Goal: Task Accomplishment & Management: Complete application form

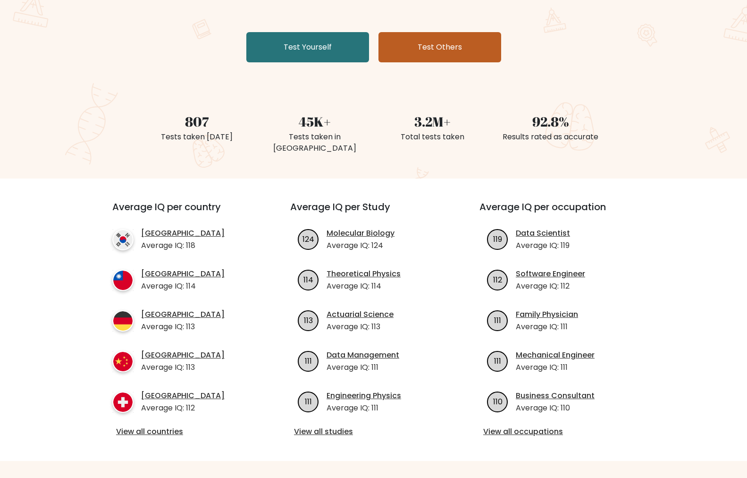
scroll to position [142, 0]
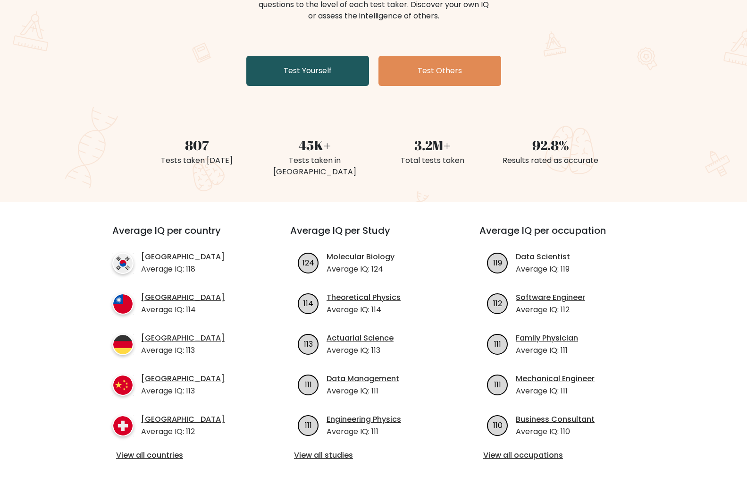
click at [343, 70] on link "Test Yourself" at bounding box center [307, 71] width 123 height 30
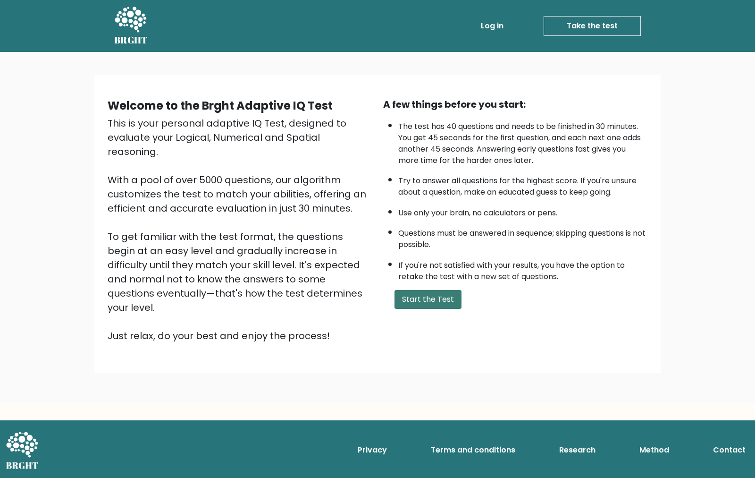
click at [431, 295] on button "Start the Test" at bounding box center [427, 299] width 67 height 19
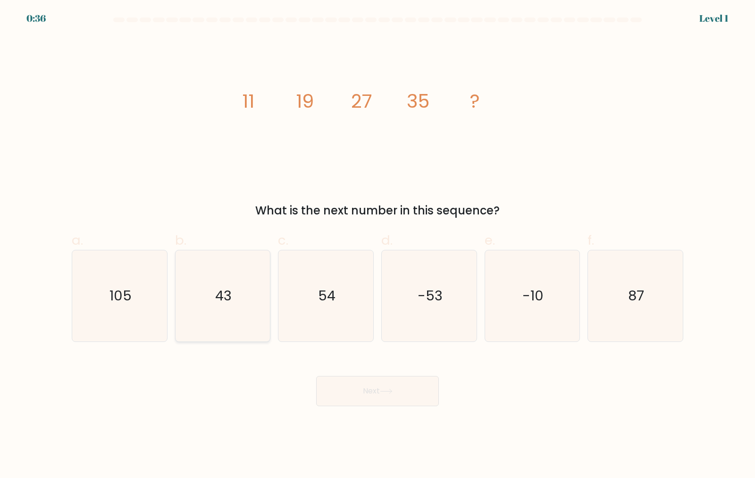
click at [234, 287] on icon "43" at bounding box center [222, 295] width 91 height 91
click at [377, 245] on input "b. 43" at bounding box center [377, 242] width 0 height 6
radio input "true"
click at [381, 384] on button "Next" at bounding box center [377, 391] width 123 height 30
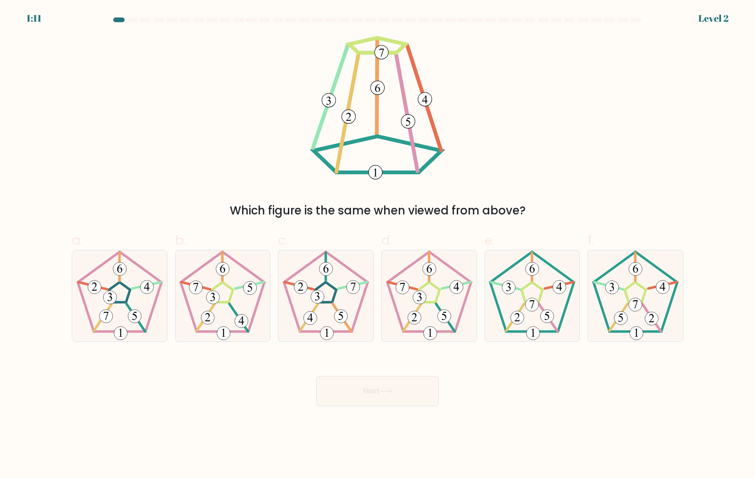
drag, startPoint x: 226, startPoint y: 211, endPoint x: 570, endPoint y: 210, distance: 344.9
click at [570, 210] on div "Which figure is the same when viewed from above?" at bounding box center [377, 210] width 600 height 17
click at [564, 193] on div "Which figure is the same when viewed from above?" at bounding box center [377, 127] width 623 height 183
click at [402, 212] on div "Which figure is the same when viewed from above?" at bounding box center [377, 210] width 600 height 17
click at [402, 213] on div "Which figure is the same when viewed from above?" at bounding box center [377, 210] width 600 height 17
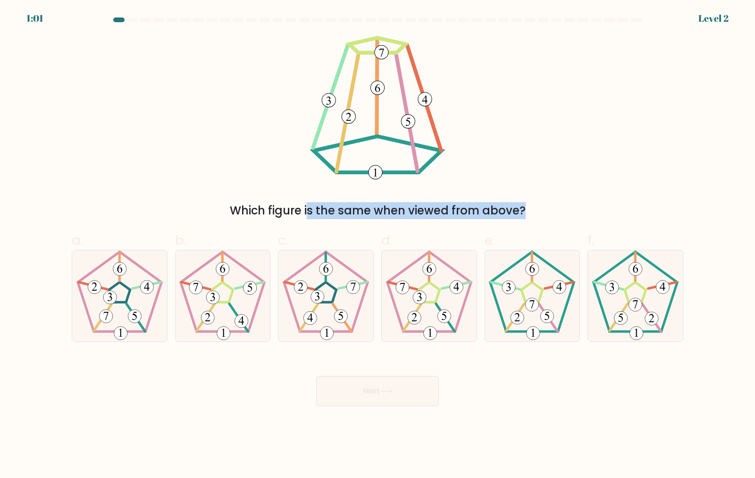
click at [402, 213] on div "Which figure is the same when viewed from above?" at bounding box center [377, 210] width 600 height 17
click at [520, 155] on div "Which figure is the same when viewed from above?" at bounding box center [377, 127] width 623 height 183
click at [519, 326] on icon at bounding box center [531, 295] width 91 height 91
click at [378, 245] on input "e." at bounding box center [377, 242] width 0 height 6
radio input "true"
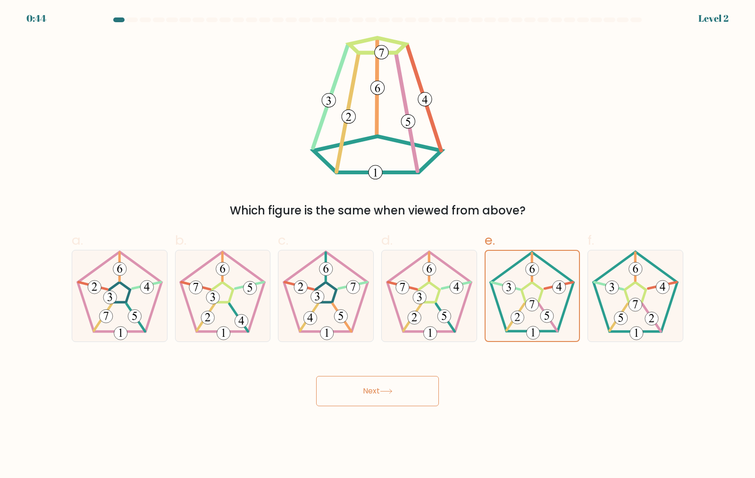
click at [400, 398] on button "Next" at bounding box center [377, 391] width 123 height 30
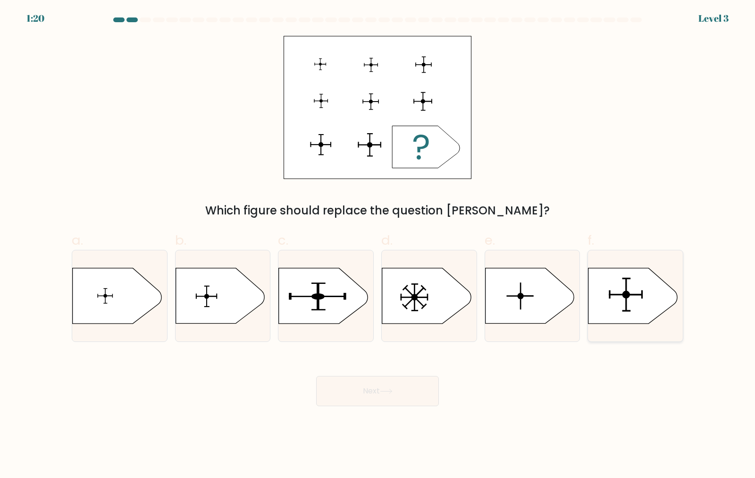
click at [620, 302] on icon at bounding box center [632, 295] width 89 height 55
click at [378, 245] on input "f." at bounding box center [377, 242] width 0 height 6
radio input "true"
click at [379, 383] on button "Next" at bounding box center [377, 391] width 123 height 30
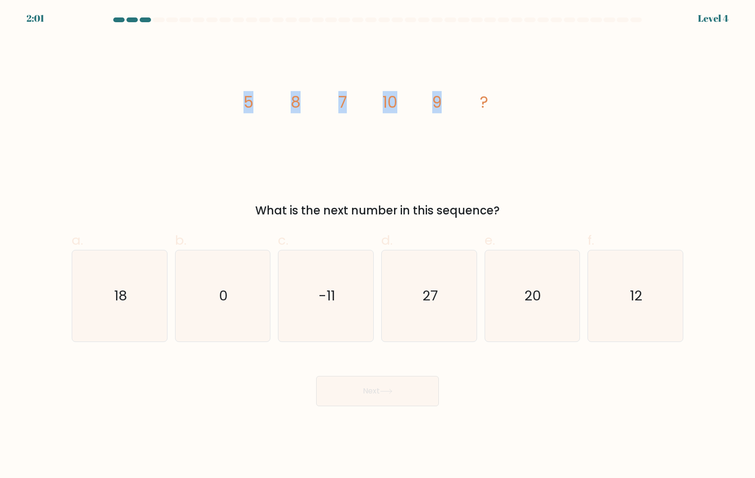
drag, startPoint x: 241, startPoint y: 99, endPoint x: 466, endPoint y: 126, distance: 226.7
click at [466, 126] on icon "image/svg+xml 5 8 7 10 9 ?" at bounding box center [377, 107] width 283 height 143
drag, startPoint x: 257, startPoint y: 101, endPoint x: 249, endPoint y: 101, distance: 8.0
click at [249, 101] on icon "image/svg+xml 5 8 7 10 9 ?" at bounding box center [377, 107] width 283 height 143
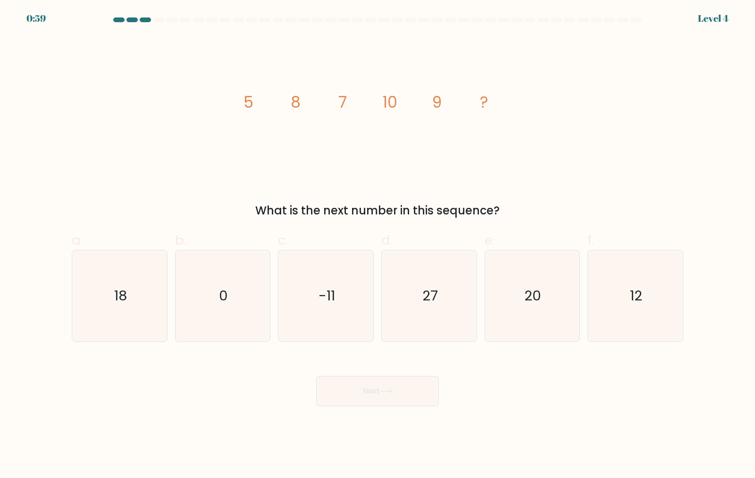
drag, startPoint x: 349, startPoint y: 101, endPoint x: 324, endPoint y: 126, distance: 34.7
click at [327, 101] on icon "image/svg+xml 5 8 7 10 9 ?" at bounding box center [377, 107] width 283 height 143
click at [332, 156] on icon "image/svg+xml 5 8 7 10 9 ?" at bounding box center [377, 107] width 283 height 143
click at [251, 105] on tspan "5" at bounding box center [248, 102] width 10 height 22
click at [288, 105] on icon "image/svg+xml 5 8 7 10 9 ?" at bounding box center [377, 107] width 283 height 143
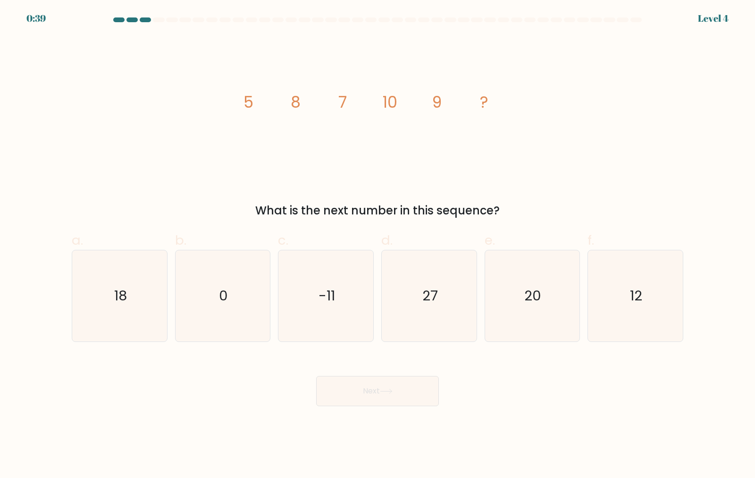
click at [293, 101] on tspan "8" at bounding box center [296, 102] width 10 height 22
click at [337, 99] on icon "image/svg+xml 5 8 7 10 9 ?" at bounding box center [377, 107] width 283 height 143
click at [396, 100] on tspan "10" at bounding box center [390, 102] width 15 height 22
click at [433, 95] on tspan "9" at bounding box center [436, 102] width 9 height 22
click at [486, 91] on icon "image/svg+xml 5 8 7 10 9 ?" at bounding box center [377, 107] width 283 height 143
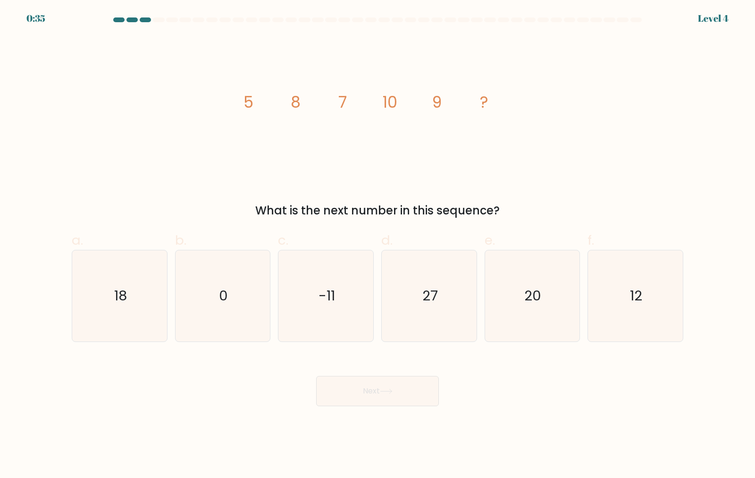
drag, startPoint x: 483, startPoint y: 98, endPoint x: 483, endPoint y: 120, distance: 22.7
click at [484, 111] on tspan "?" at bounding box center [484, 102] width 8 height 22
click at [482, 119] on icon "image/svg+xml 5 8 7 10 9 ?" at bounding box center [377, 107] width 283 height 143
click at [120, 286] on text "18" at bounding box center [120, 295] width 13 height 19
click at [377, 245] on input "a. 18" at bounding box center [377, 242] width 0 height 6
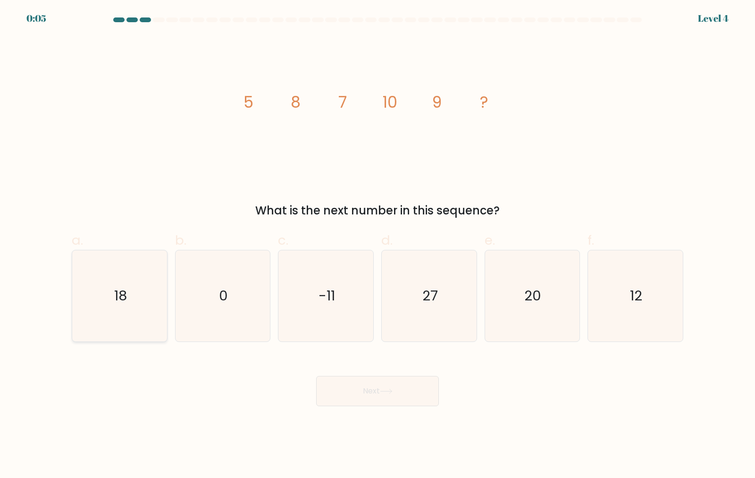
radio input "true"
click at [390, 399] on button "Next" at bounding box center [377, 391] width 123 height 30
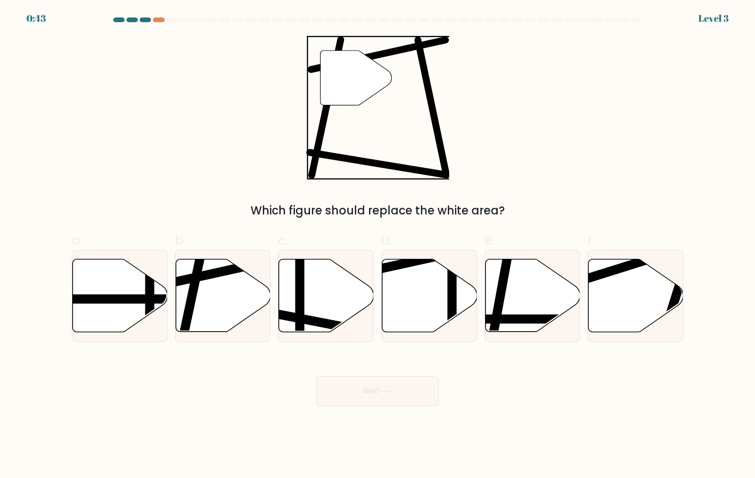
click at [160, 17] on div "0:43 Level 3" at bounding box center [377, 12] width 755 height 25
click at [161, 19] on div at bounding box center [158, 19] width 11 height 5
click at [203, 308] on icon at bounding box center [223, 295] width 95 height 73
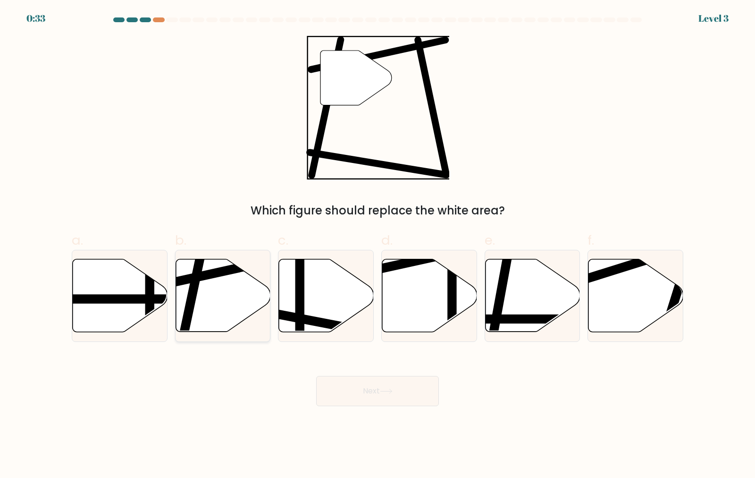
click at [377, 245] on input "b." at bounding box center [377, 242] width 0 height 6
radio input "true"
click at [364, 395] on button "Next" at bounding box center [377, 391] width 123 height 30
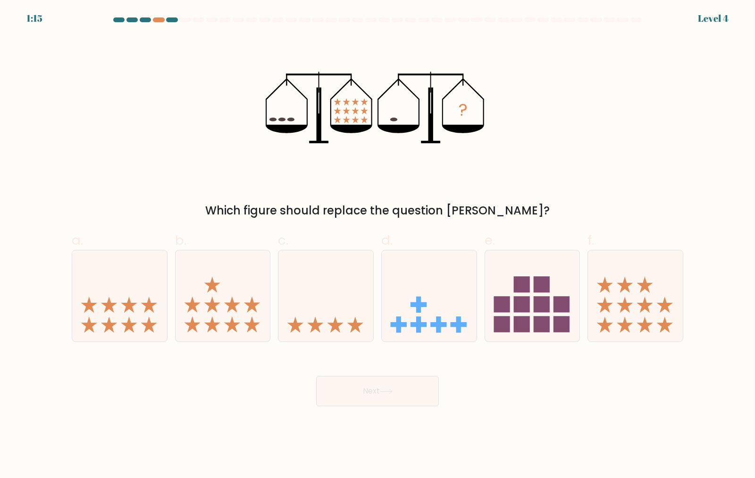
click at [364, 394] on button "Next" at bounding box center [377, 391] width 123 height 30
drag, startPoint x: 295, startPoint y: 115, endPoint x: 268, endPoint y: 132, distance: 31.2
click at [275, 115] on icon "?" at bounding box center [378, 107] width 224 height 143
click at [361, 307] on icon at bounding box center [325, 295] width 95 height 78
click at [377, 245] on input "c." at bounding box center [377, 242] width 0 height 6
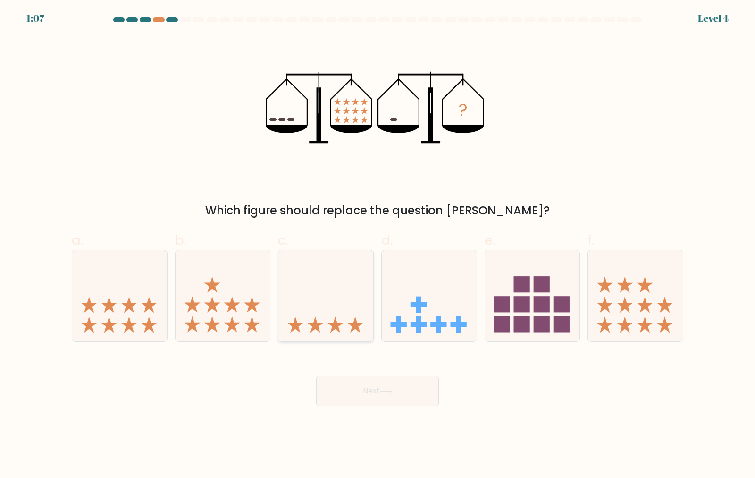
radio input "true"
click at [373, 398] on button "Next" at bounding box center [377, 391] width 123 height 30
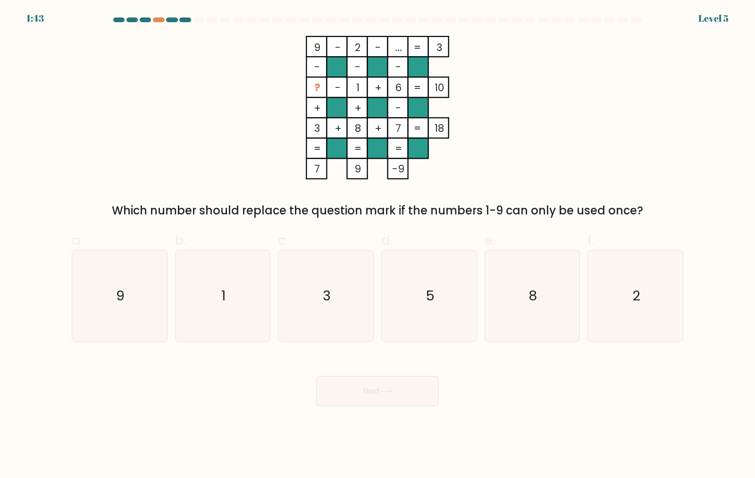
drag, startPoint x: 221, startPoint y: 208, endPoint x: 671, endPoint y: 199, distance: 450.2
click at [671, 199] on div "9 - 2 - ... 3 - - - ? - 1 + 6 10 + + - 3 + 8 + 7 = 18 = = = = 7 9 -9 = Which nu…" at bounding box center [377, 127] width 623 height 183
click at [613, 50] on div "9 - 2 - ... 3 - - - ? - 1 + 6 10 + + - 3 + 8 + 7 = 18 = = = = 7 9 -9 = Which nu…" at bounding box center [377, 127] width 623 height 183
click at [443, 313] on icon "5" at bounding box center [429, 295] width 91 height 91
click at [378, 245] on input "d. 5" at bounding box center [377, 242] width 0 height 6
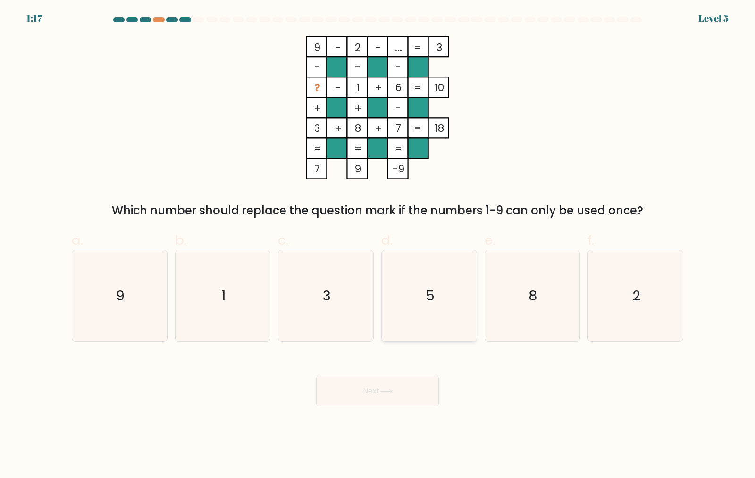
radio input "true"
click at [413, 387] on button "Next" at bounding box center [377, 391] width 123 height 30
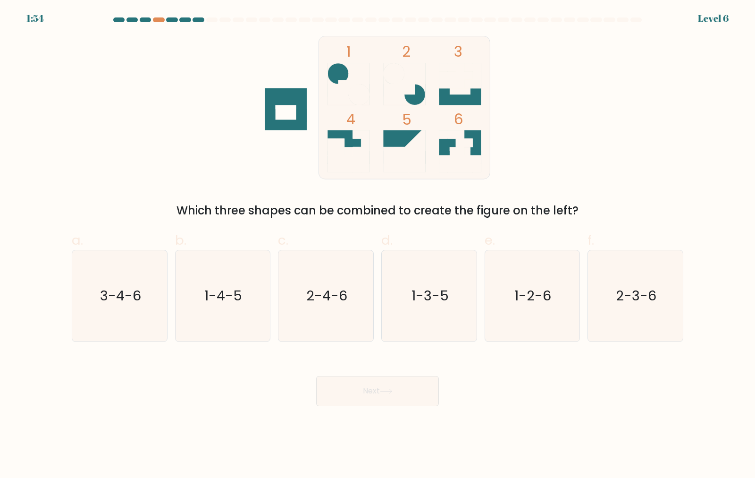
drag, startPoint x: 185, startPoint y: 210, endPoint x: 597, endPoint y: 197, distance: 411.7
click at [597, 197] on div "1 2 3 4 5 6 Which three shapes can be combined to create the figure on the left?" at bounding box center [377, 127] width 623 height 183
click at [625, 178] on div "1 2 3 4 5 6 Which three shapes can be combined to create the figure on the left?" at bounding box center [377, 127] width 623 height 183
drag, startPoint x: 295, startPoint y: 84, endPoint x: 247, endPoint y: 127, distance: 64.1
click at [246, 125] on div "1 2 3 4 5 6 Which three shapes can be combined to create the figure on the left?" at bounding box center [377, 127] width 623 height 183
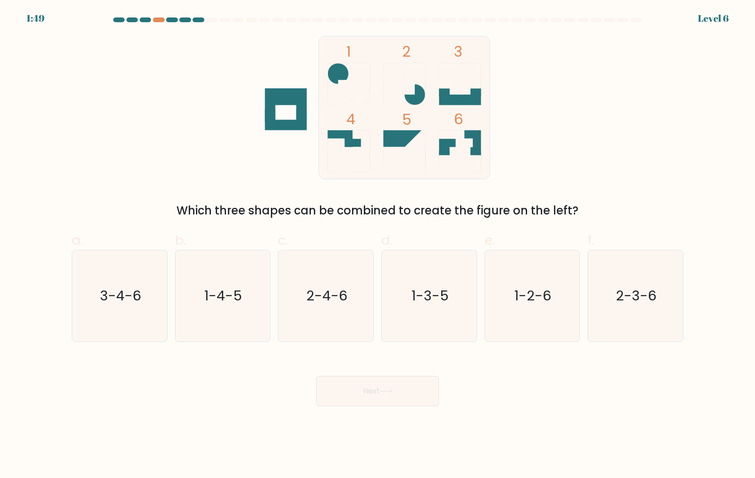
click at [464, 59] on rect at bounding box center [404, 107] width 171 height 143
drag, startPoint x: 437, startPoint y: 324, endPoint x: 437, endPoint y: 362, distance: 38.2
click at [437, 324] on icon "1-3-5" at bounding box center [429, 295] width 91 height 91
click at [378, 245] on input "d. 1-3-5" at bounding box center [377, 242] width 0 height 6
radio input "true"
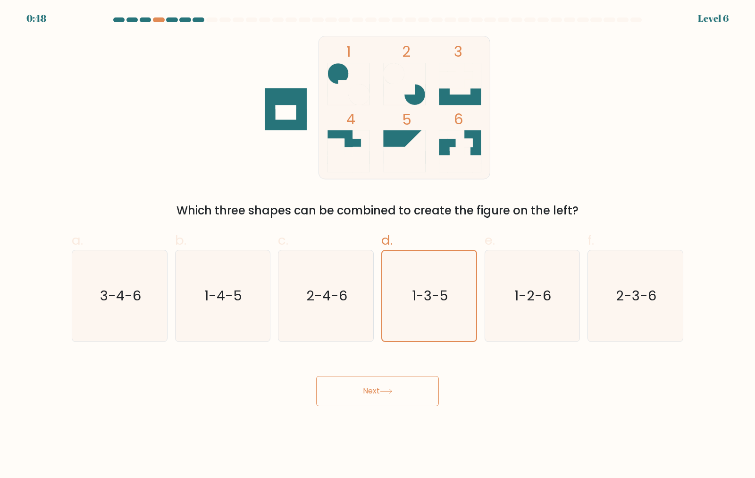
click at [413, 383] on button "Next" at bounding box center [377, 391] width 123 height 30
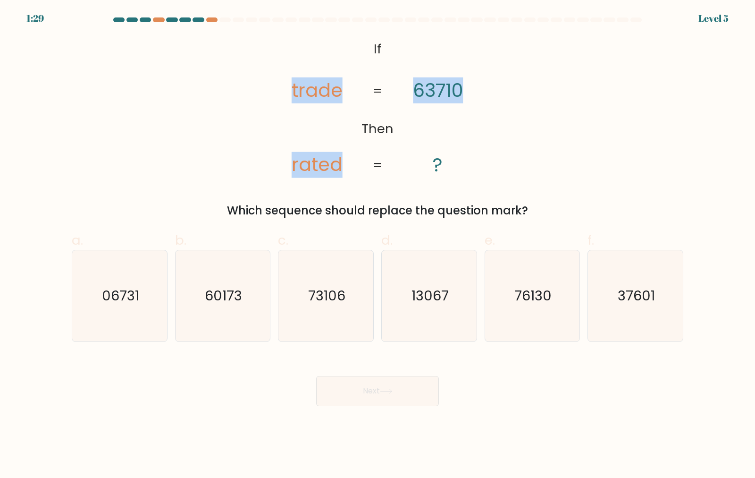
drag, startPoint x: 291, startPoint y: 88, endPoint x: 487, endPoint y: 108, distance: 197.8
click at [479, 92] on icon "@import url('https://fonts.googleapis.com/css?family=Abril+Fatface:400,100,100i…" at bounding box center [377, 107] width 233 height 143
click at [488, 117] on icon "@import url('https://fonts.googleapis.com/css?family=Abril+Fatface:400,100,100i…" at bounding box center [377, 107] width 233 height 143
drag, startPoint x: 285, startPoint y: 162, endPoint x: 355, endPoint y: 177, distance: 71.3
click at [356, 173] on icon "@import url('https://fonts.googleapis.com/css?family=Abril+Fatface:400,100,100i…" at bounding box center [377, 107] width 233 height 143
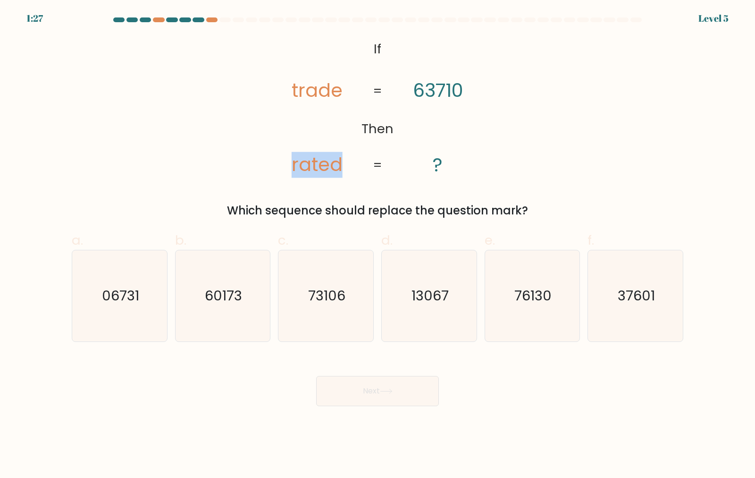
click at [355, 177] on icon "@import url('https://fonts.googleapis.com/css?family=Abril+Fatface:400,100,100i…" at bounding box center [377, 107] width 233 height 143
click at [668, 322] on icon "37601" at bounding box center [635, 295] width 91 height 91
click at [378, 245] on input "f. 37601" at bounding box center [377, 242] width 0 height 6
radio input "true"
click at [390, 397] on button "Next" at bounding box center [377, 391] width 123 height 30
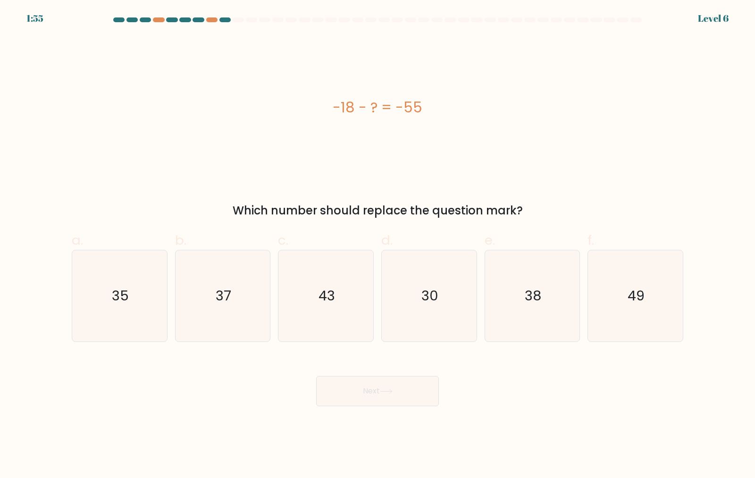
drag, startPoint x: 334, startPoint y: 110, endPoint x: 466, endPoint y: 162, distance: 142.1
click at [458, 101] on div "-18 - ? = -55" at bounding box center [378, 107] width 612 height 21
click at [466, 162] on div "-18 - ? = -55" at bounding box center [378, 107] width 612 height 143
click at [202, 301] on icon "37" at bounding box center [222, 295] width 91 height 91
click at [377, 245] on input "b. 37" at bounding box center [377, 242] width 0 height 6
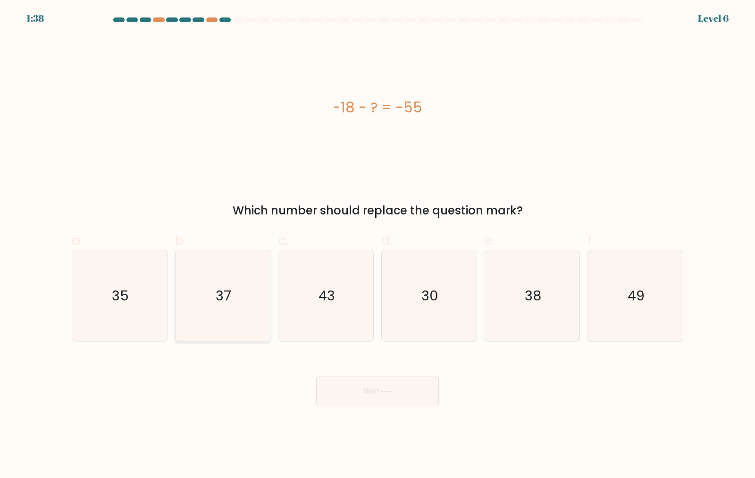
radio input "true"
click at [373, 394] on button "Next" at bounding box center [377, 391] width 123 height 30
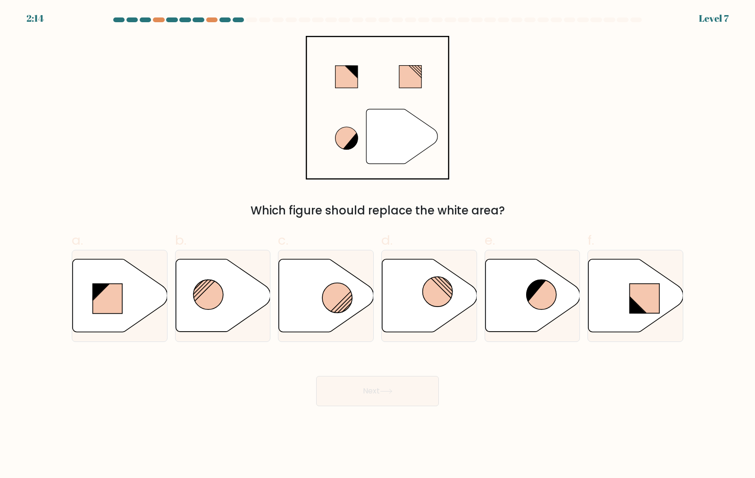
click at [350, 305] on circle at bounding box center [337, 298] width 30 height 30
click at [377, 245] on input "c." at bounding box center [377, 242] width 0 height 6
radio input "true"
click at [378, 374] on div "Next" at bounding box center [377, 379] width 623 height 53
click at [382, 394] on icon at bounding box center [386, 390] width 13 height 5
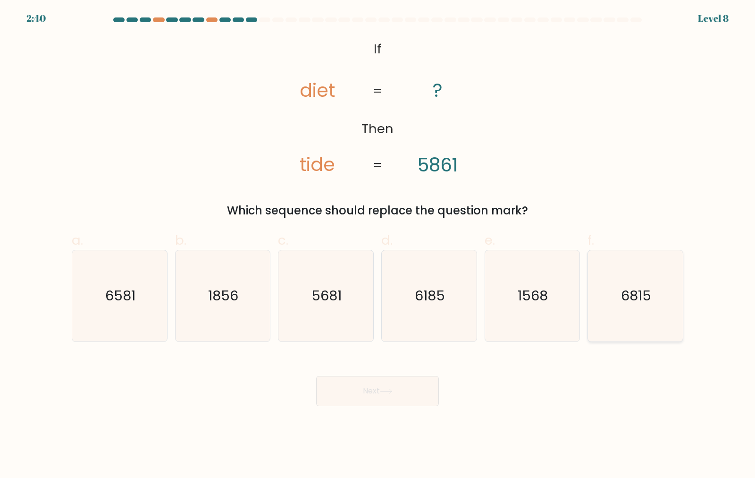
click at [659, 302] on icon "6815" at bounding box center [635, 295] width 91 height 91
click at [378, 245] on input "f. 6815" at bounding box center [377, 242] width 0 height 6
radio input "true"
click at [388, 397] on button "Next" at bounding box center [377, 391] width 123 height 30
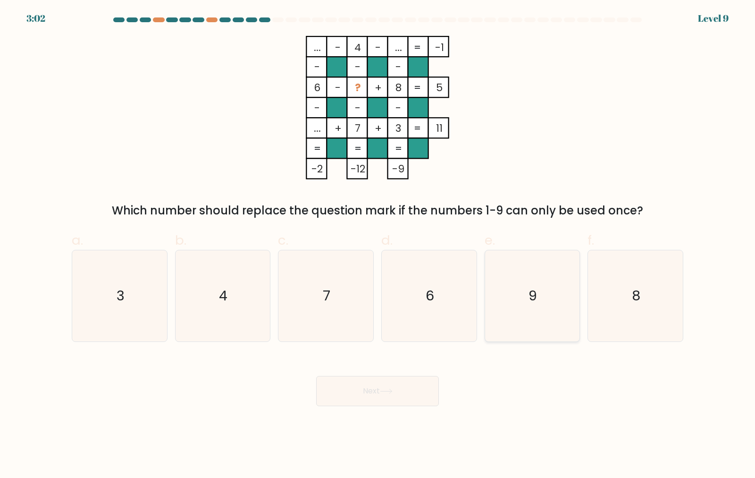
click at [531, 308] on icon "9" at bounding box center [531, 295] width 91 height 91
click at [378, 245] on input "e. 9" at bounding box center [377, 242] width 0 height 6
radio input "true"
click at [400, 383] on button "Next" at bounding box center [377, 391] width 123 height 30
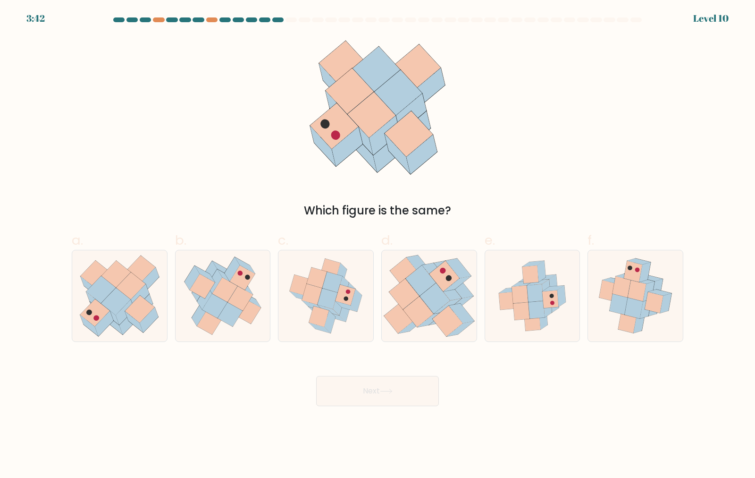
drag, startPoint x: 284, startPoint y: 208, endPoint x: 596, endPoint y: 202, distance: 311.9
click at [596, 202] on div "Which figure is the same?" at bounding box center [377, 210] width 600 height 17
drag, startPoint x: 218, startPoint y: 289, endPoint x: 294, endPoint y: 363, distance: 106.4
click at [217, 290] on icon at bounding box center [224, 289] width 25 height 25
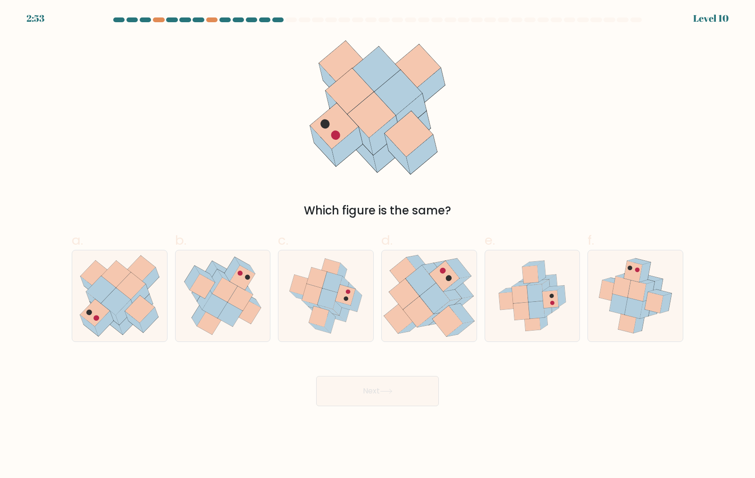
click at [377, 245] on input "b." at bounding box center [377, 242] width 0 height 6
radio input "true"
click at [351, 394] on button "Next" at bounding box center [377, 391] width 123 height 30
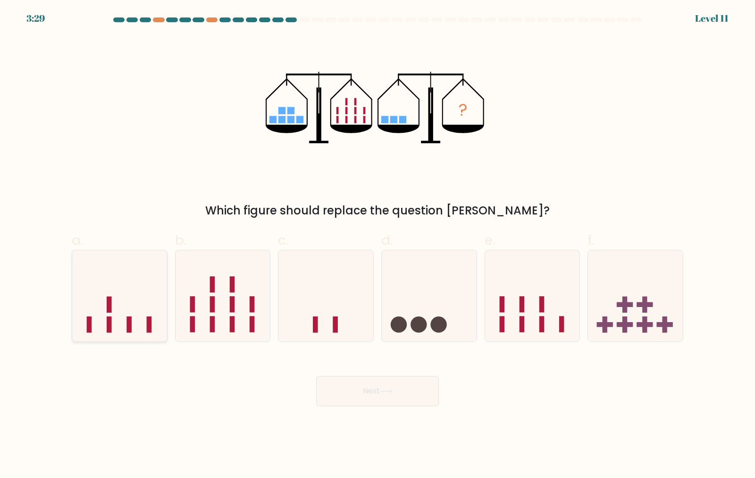
click at [122, 327] on icon at bounding box center [119, 295] width 95 height 78
click at [377, 245] on input "a." at bounding box center [377, 242] width 0 height 6
radio input "true"
click at [387, 387] on button "Next" at bounding box center [377, 391] width 123 height 30
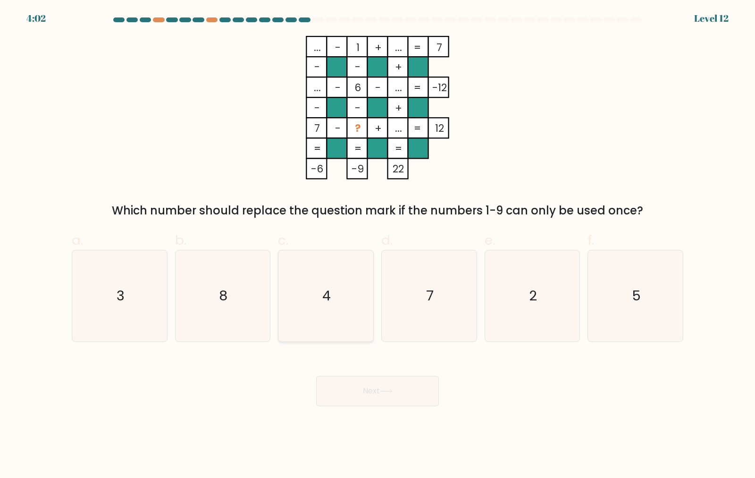
click at [334, 301] on icon "4" at bounding box center [325, 295] width 91 height 91
click at [377, 245] on input "c. 4" at bounding box center [377, 242] width 0 height 6
radio input "true"
click at [365, 400] on button "Next" at bounding box center [377, 391] width 123 height 30
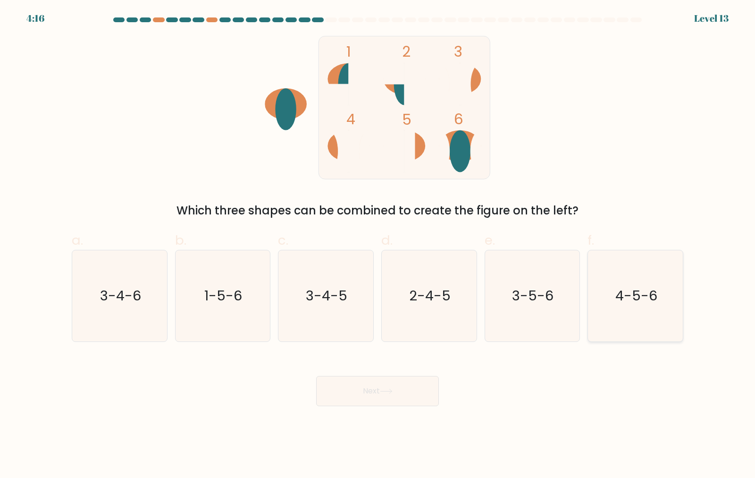
click at [683, 334] on div "4-5-6" at bounding box center [635, 296] width 96 height 92
click at [378, 245] on input "f. 4-5-6" at bounding box center [377, 242] width 0 height 6
radio input "true"
click at [384, 391] on icon at bounding box center [386, 390] width 13 height 5
click at [388, 394] on button "Next" at bounding box center [377, 391] width 123 height 30
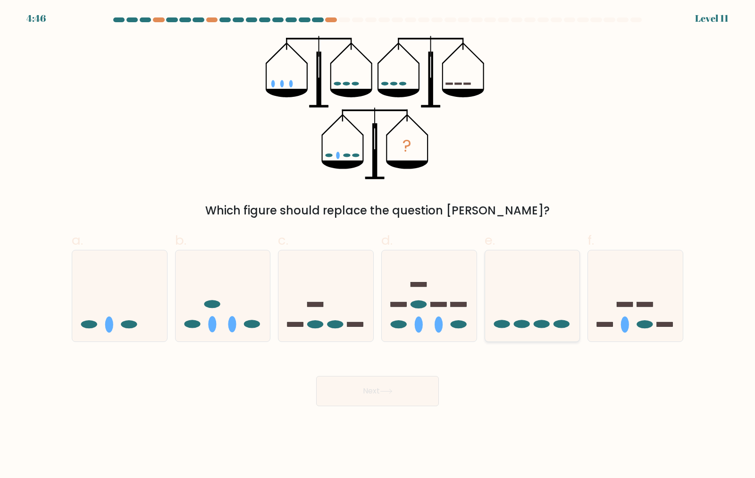
click at [522, 286] on icon at bounding box center [532, 295] width 95 height 78
click at [378, 245] on input "e." at bounding box center [377, 242] width 0 height 6
radio input "true"
click at [360, 400] on button "Next" at bounding box center [377, 391] width 123 height 30
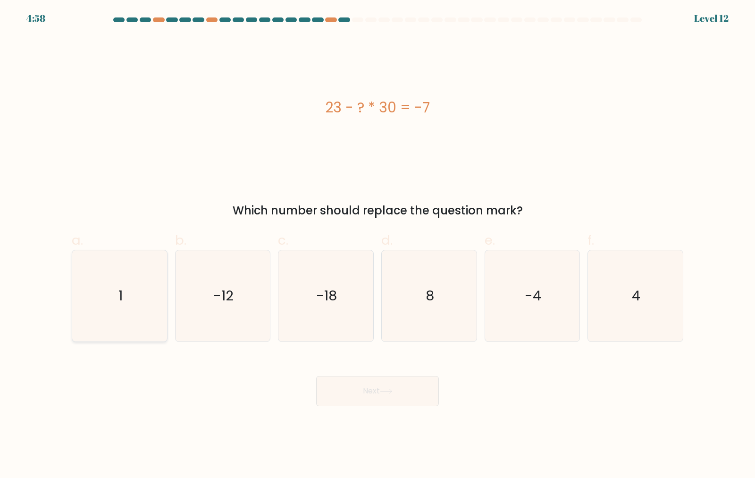
click at [154, 304] on icon "1" at bounding box center [119, 295] width 91 height 91
click at [377, 245] on input "a. 1" at bounding box center [377, 242] width 0 height 6
radio input "true"
click at [344, 383] on button "Next" at bounding box center [377, 391] width 123 height 30
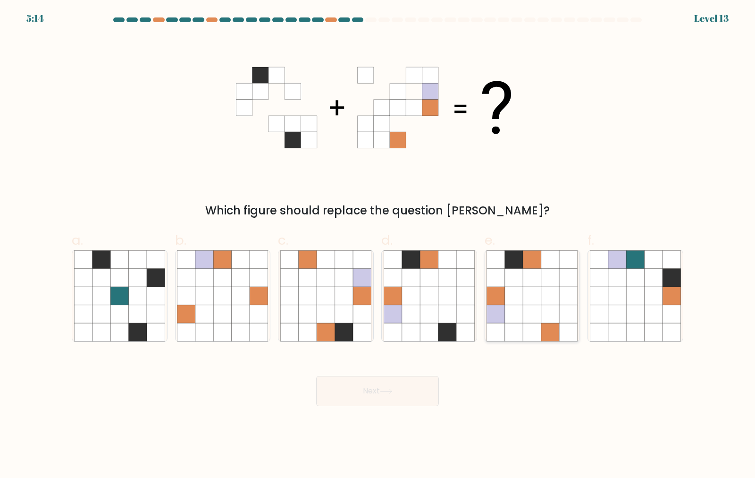
click at [525, 277] on icon at bounding box center [532, 277] width 18 height 18
click at [378, 245] on input "e." at bounding box center [377, 242] width 0 height 6
radio input "true"
click at [525, 277] on icon at bounding box center [532, 277] width 18 height 18
click at [378, 245] on input "e." at bounding box center [377, 242] width 0 height 6
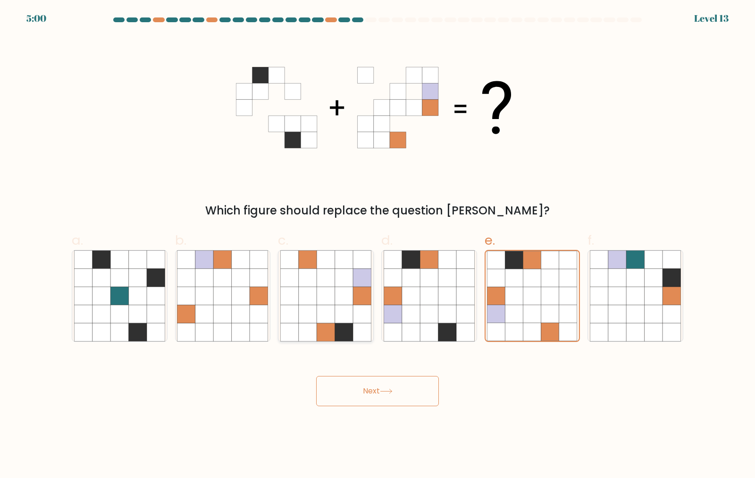
drag, startPoint x: 311, startPoint y: 293, endPoint x: 319, endPoint y: 302, distance: 12.1
click at [311, 293] on icon at bounding box center [308, 295] width 18 height 18
click at [377, 245] on input "c." at bounding box center [377, 242] width 0 height 6
radio input "true"
click at [444, 335] on icon at bounding box center [447, 332] width 18 height 18
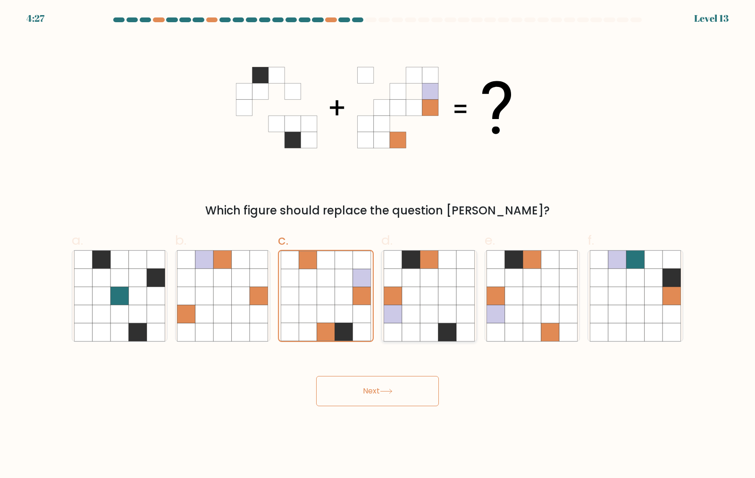
click at [378, 245] on input "d." at bounding box center [377, 242] width 0 height 6
radio input "true"
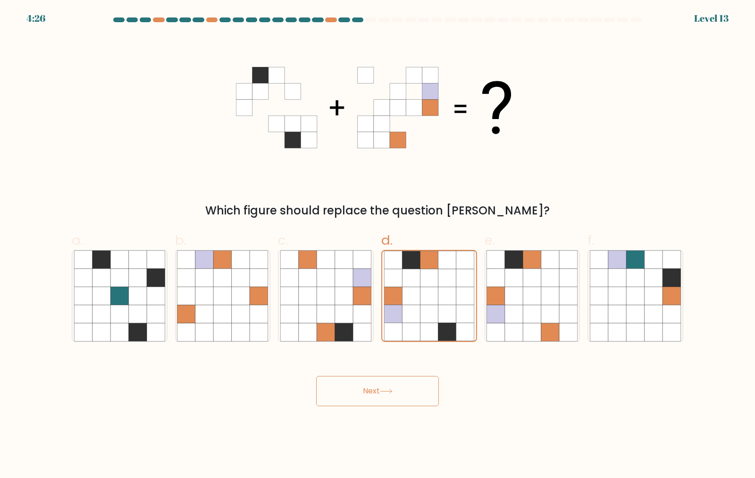
click at [415, 394] on button "Next" at bounding box center [377, 391] width 123 height 30
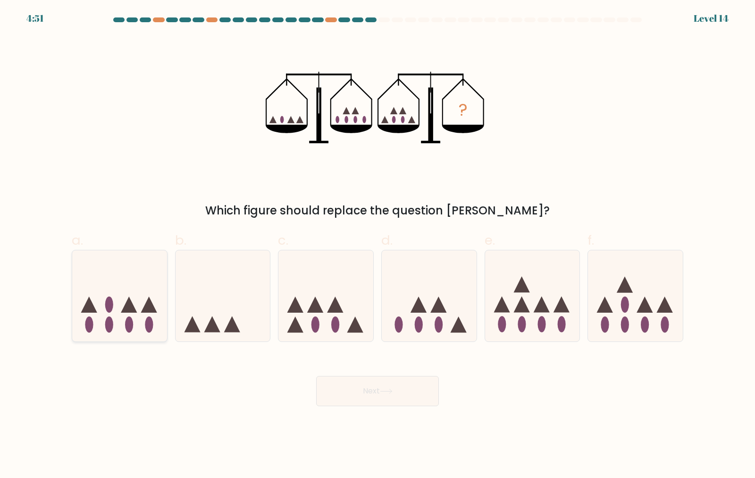
click at [108, 302] on ellipse at bounding box center [109, 304] width 8 height 16
click at [377, 245] on input "a." at bounding box center [377, 242] width 0 height 6
radio input "true"
click at [356, 397] on button "Next" at bounding box center [377, 391] width 123 height 30
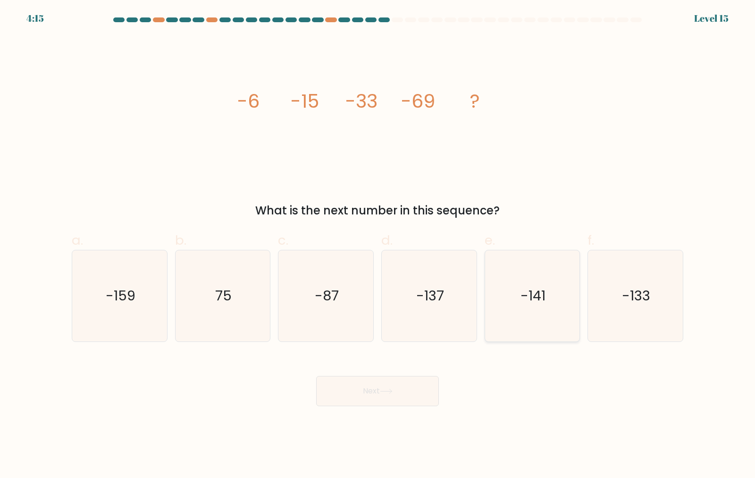
click at [505, 261] on icon "-141" at bounding box center [531, 295] width 91 height 91
click at [378, 245] on input "e. -141" at bounding box center [377, 242] width 0 height 6
radio input "true"
click at [414, 389] on button "Next" at bounding box center [377, 391] width 123 height 30
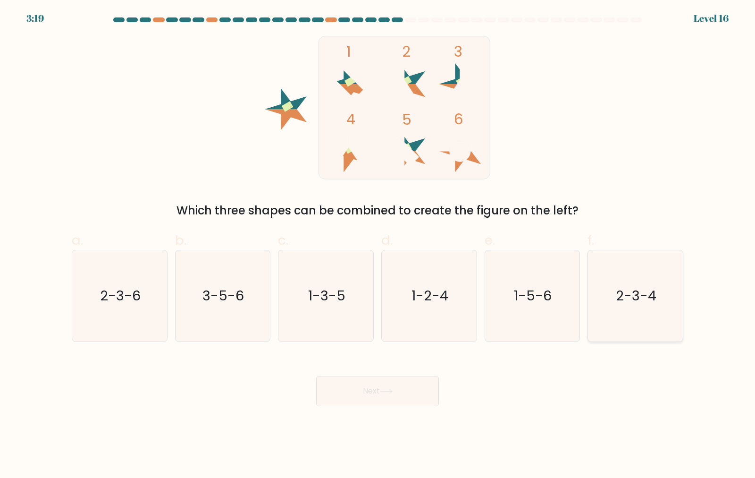
click at [654, 303] on text "2-3-4" at bounding box center [636, 295] width 41 height 19
click at [378, 245] on input "f. 2-3-4" at bounding box center [377, 242] width 0 height 6
radio input "true"
click at [400, 390] on button "Next" at bounding box center [377, 391] width 123 height 30
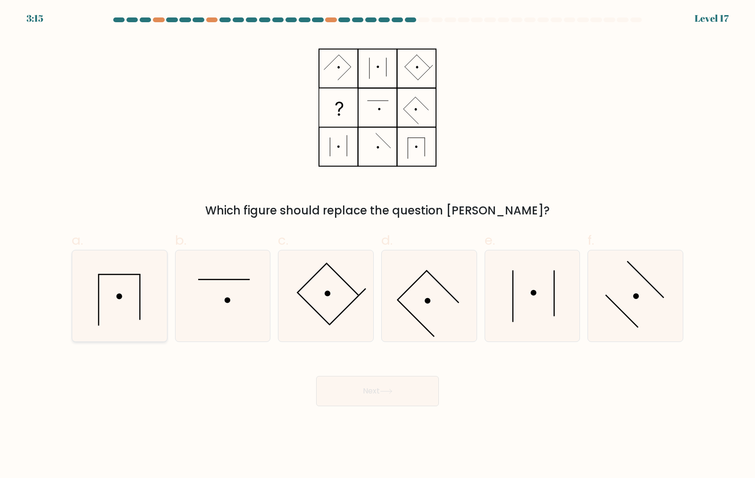
click at [141, 302] on icon at bounding box center [119, 295] width 91 height 91
click at [377, 245] on input "a." at bounding box center [377, 242] width 0 height 6
radio input "true"
click at [372, 400] on button "Next" at bounding box center [377, 391] width 123 height 30
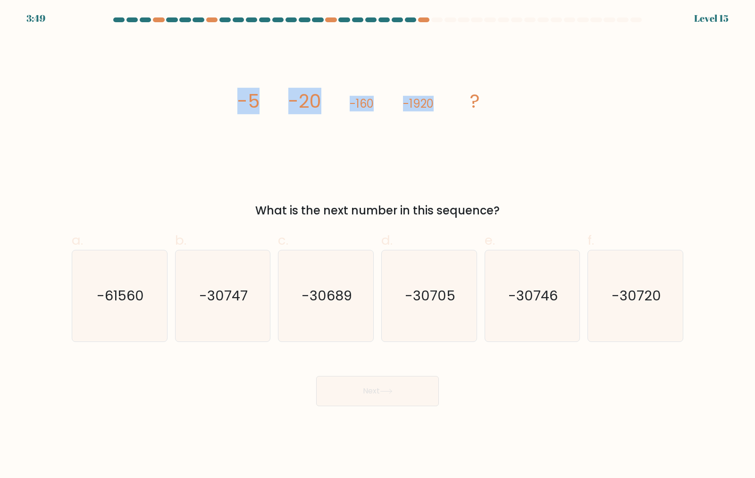
drag, startPoint x: 240, startPoint y: 106, endPoint x: 462, endPoint y: 123, distance: 223.4
click at [462, 111] on icon "image/svg+xml -5 -20 -160 -1920 ?" at bounding box center [377, 107] width 283 height 143
click at [456, 140] on icon "image/svg+xml -5 -20 -160 -1920 ?" at bounding box center [377, 107] width 283 height 143
click at [653, 277] on icon "-30720" at bounding box center [635, 295] width 91 height 91
click at [378, 245] on input "f. -30720" at bounding box center [377, 242] width 0 height 6
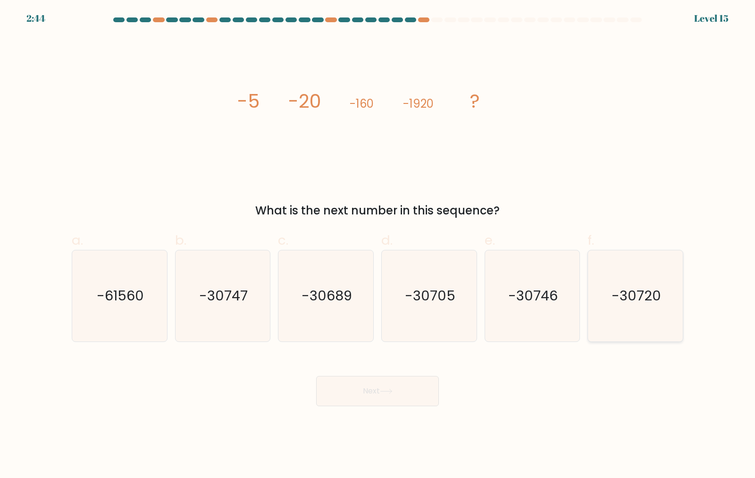
radio input "true"
click at [429, 396] on button "Next" at bounding box center [377, 391] width 123 height 30
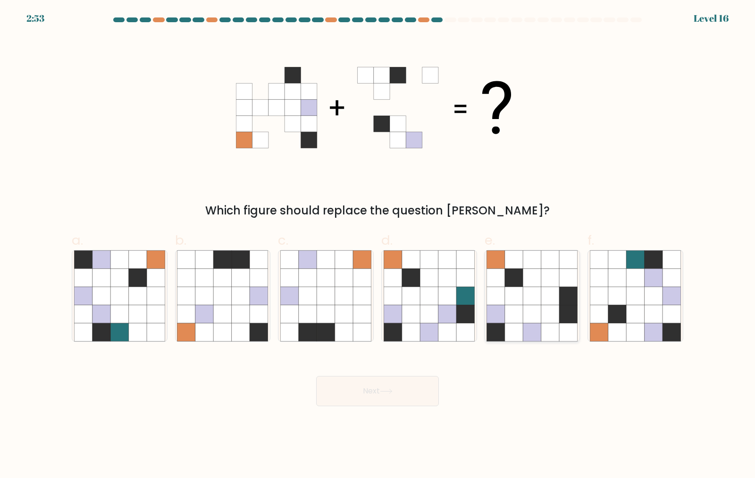
click at [533, 315] on icon at bounding box center [532, 314] width 18 height 18
click at [378, 245] on input "e." at bounding box center [377, 242] width 0 height 6
radio input "true"
click at [413, 391] on button "Next" at bounding box center [377, 391] width 123 height 30
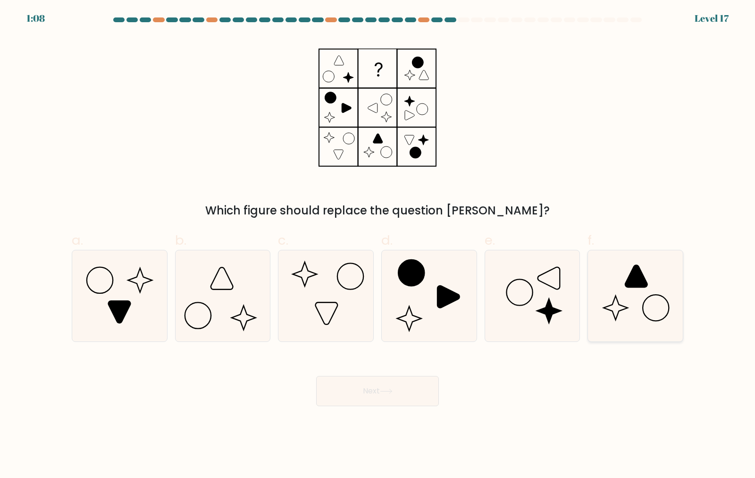
click at [612, 336] on icon at bounding box center [635, 295] width 91 height 91
click at [378, 245] on input "f." at bounding box center [377, 242] width 0 height 6
radio input "true"
click at [141, 290] on icon at bounding box center [140, 280] width 24 height 24
click at [377, 245] on input "a." at bounding box center [377, 242] width 0 height 6
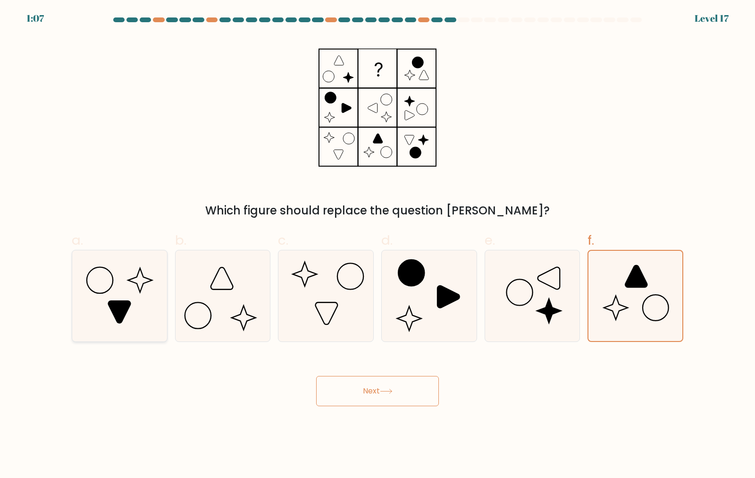
radio input "true"
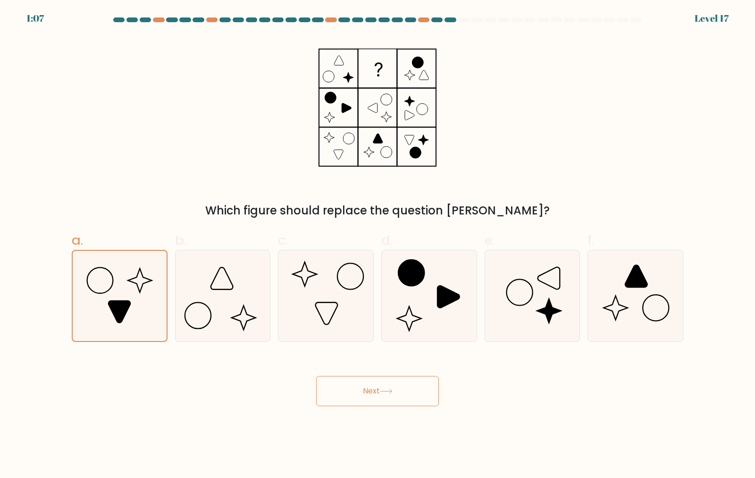
click at [336, 376] on button "Next" at bounding box center [377, 391] width 123 height 30
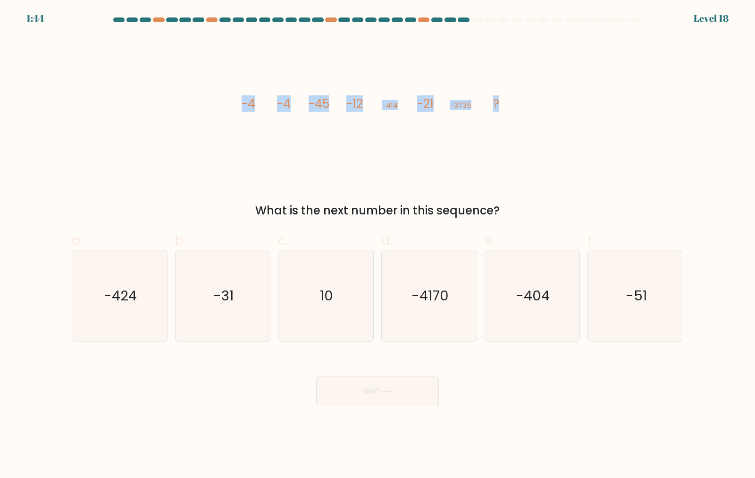
drag, startPoint x: 242, startPoint y: 105, endPoint x: 528, endPoint y: 164, distance: 292.5
click at [522, 132] on div "image/svg+xml -4 -4 -45 -12 -414 -21 -3735 ? What is the next number in this se…" at bounding box center [377, 127] width 623 height 183
drag, startPoint x: 528, startPoint y: 164, endPoint x: 528, endPoint y: 169, distance: 4.7
click at [528, 165] on div "image/svg+xml -4 -4 -45 -12 -414 -21 -3735 ? What is the next number in this se…" at bounding box center [377, 127] width 623 height 183
click at [478, 154] on icon "image/svg+xml -4 -4 -45 -12 -414 -21 -3735 ?" at bounding box center [377, 107] width 283 height 143
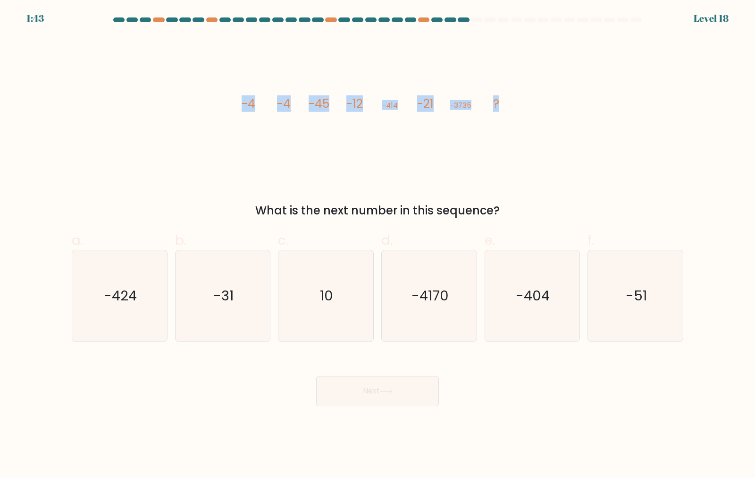
click at [476, 153] on icon "image/svg+xml -4 -4 -45 -12 -414 -21 -3735 ?" at bounding box center [377, 107] width 283 height 143
click at [394, 100] on tspan "-414" at bounding box center [390, 105] width 16 height 10
click at [389, 104] on tspan "-414" at bounding box center [390, 105] width 16 height 10
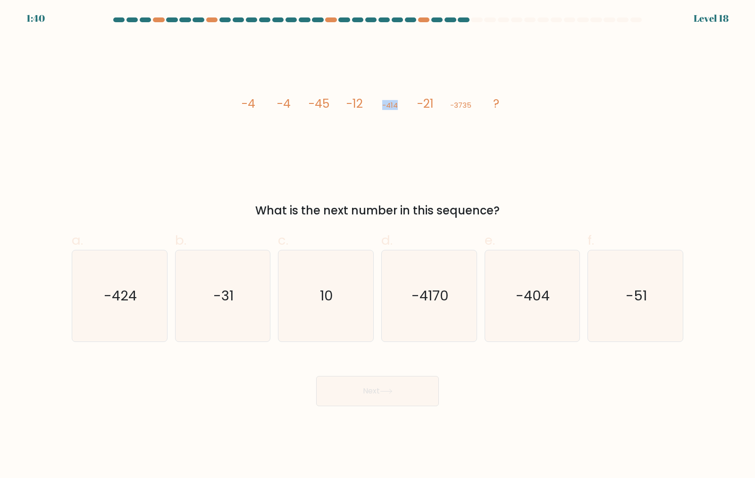
click at [394, 110] on icon "image/svg+xml -4 -4 -45 -12 -414 -21 -3735 ?" at bounding box center [377, 107] width 283 height 143
drag, startPoint x: 114, startPoint y: 290, endPoint x: 119, endPoint y: 288, distance: 5.7
click at [115, 287] on text "-424" at bounding box center [120, 295] width 33 height 19
click at [377, 245] on input "a. -424" at bounding box center [377, 242] width 0 height 6
radio input "true"
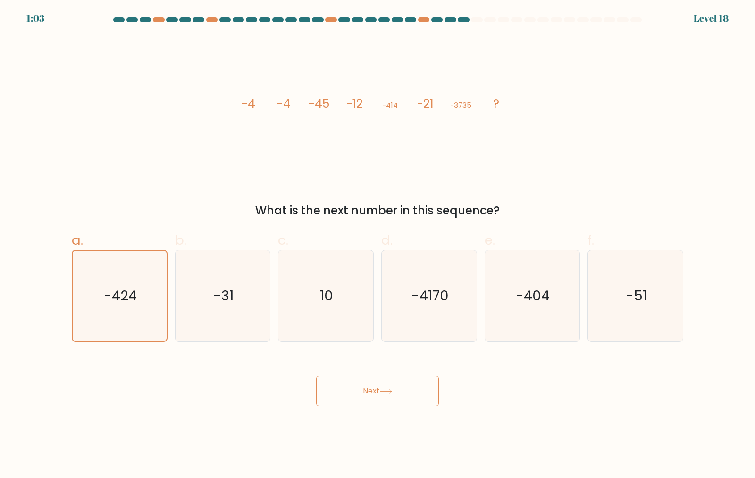
click at [344, 396] on button "Next" at bounding box center [377, 391] width 123 height 30
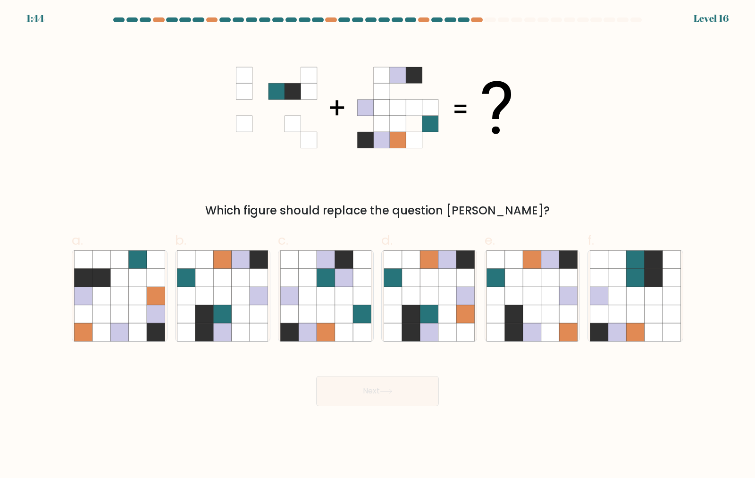
click at [458, 19] on div at bounding box center [463, 19] width 11 height 5
click at [459, 19] on div at bounding box center [463, 19] width 11 height 5
drag, startPoint x: 502, startPoint y: 13, endPoint x: 613, endPoint y: 1, distance: 111.9
click at [597, 2] on div "1:43 Level 16" at bounding box center [377, 12] width 755 height 25
drag, startPoint x: 247, startPoint y: 314, endPoint x: 247, endPoint y: 330, distance: 16.0
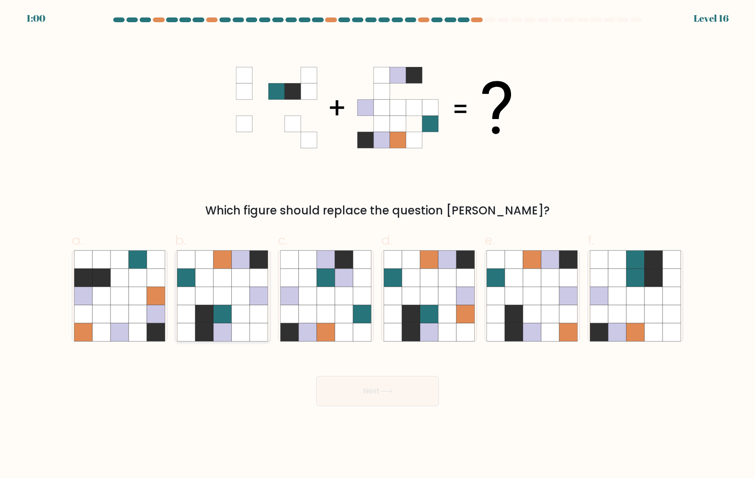
click at [246, 314] on icon at bounding box center [241, 314] width 18 height 18
click at [377, 245] on input "b." at bounding box center [377, 242] width 0 height 6
radio input "true"
click at [348, 395] on button "Next" at bounding box center [377, 391] width 123 height 30
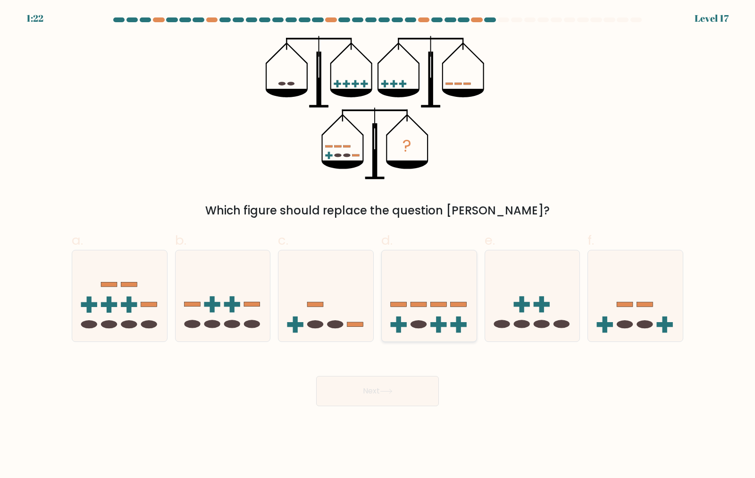
click at [413, 310] on icon at bounding box center [429, 295] width 95 height 78
click at [378, 245] on input "d." at bounding box center [377, 242] width 0 height 6
radio input "true"
click at [387, 380] on button "Next" at bounding box center [377, 391] width 123 height 30
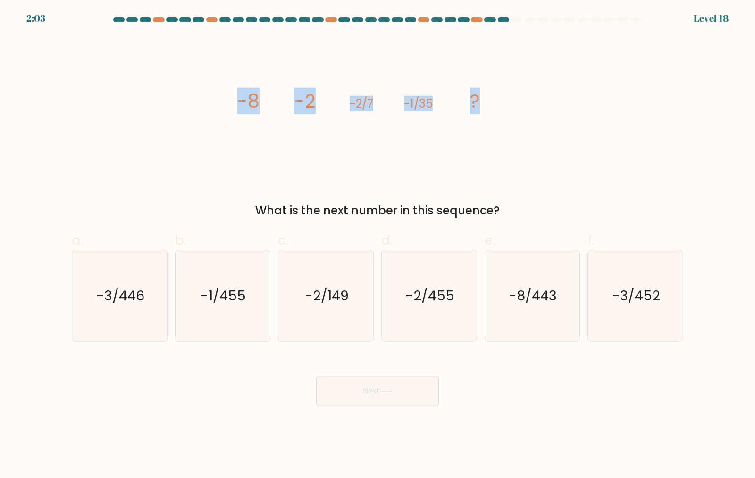
drag, startPoint x: 234, startPoint y: 98, endPoint x: 503, endPoint y: 149, distance: 274.1
click at [503, 131] on div "image/svg+xml -8 -2 -2/7 -1/35 ? What is the next number in this sequence?" at bounding box center [377, 127] width 623 height 183
click at [504, 149] on icon "image/svg+xml -8 -2 -2/7 -1/35 ?" at bounding box center [377, 107] width 283 height 143
drag, startPoint x: 421, startPoint y: 102, endPoint x: 447, endPoint y: 107, distance: 26.8
click at [446, 103] on icon "image/svg+xml -8 -2 -2/7 -1/35 ?" at bounding box center [377, 107] width 283 height 143
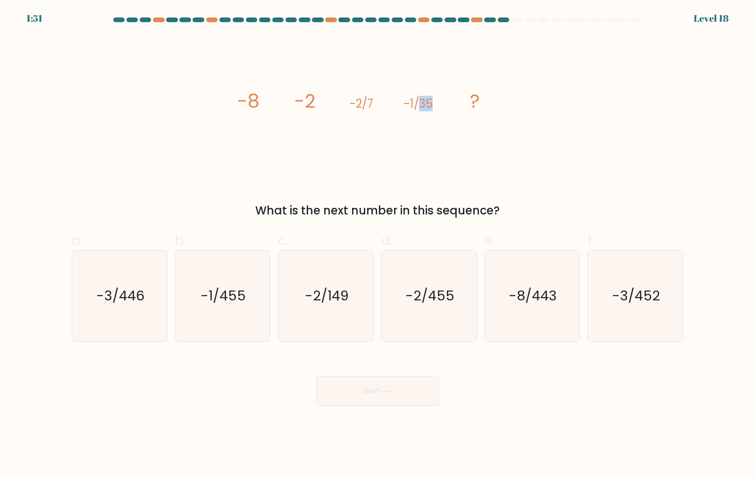
click at [422, 178] on icon "image/svg+xml -8 -2 -2/7 -1/35 ?" at bounding box center [377, 107] width 283 height 143
drag, startPoint x: 436, startPoint y: 102, endPoint x: 420, endPoint y: 106, distance: 16.1
click at [423, 102] on icon "image/svg+xml -8 -2 -2/7 -1/35 ?" at bounding box center [377, 107] width 283 height 143
click at [404, 147] on icon "image/svg+xml -8 -2 -2/7 -1/35 ?" at bounding box center [377, 107] width 283 height 143
click at [334, 320] on icon "-2/149" at bounding box center [325, 295] width 91 height 91
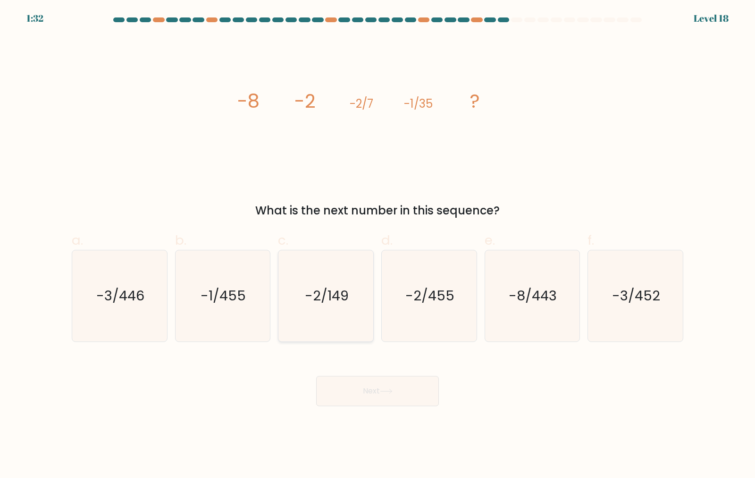
click at [377, 245] on input "c. -2/149" at bounding box center [377, 242] width 0 height 6
radio input "true"
click at [372, 383] on button "Next" at bounding box center [377, 391] width 123 height 30
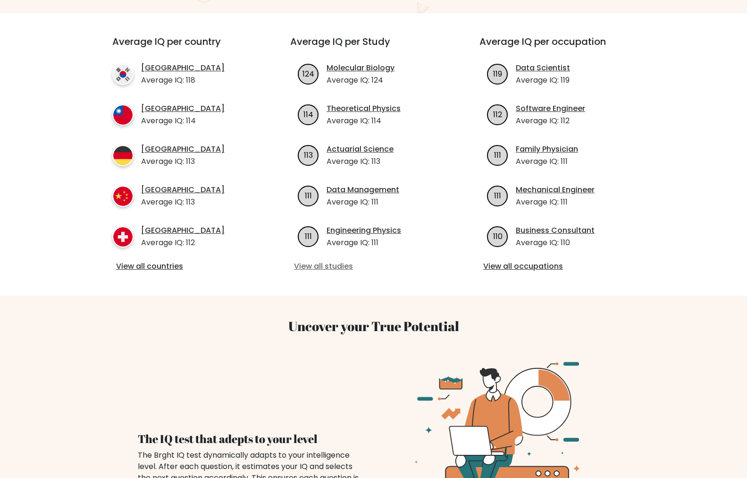
scroll to position [283, 0]
